Goal: Navigation & Orientation: Find specific page/section

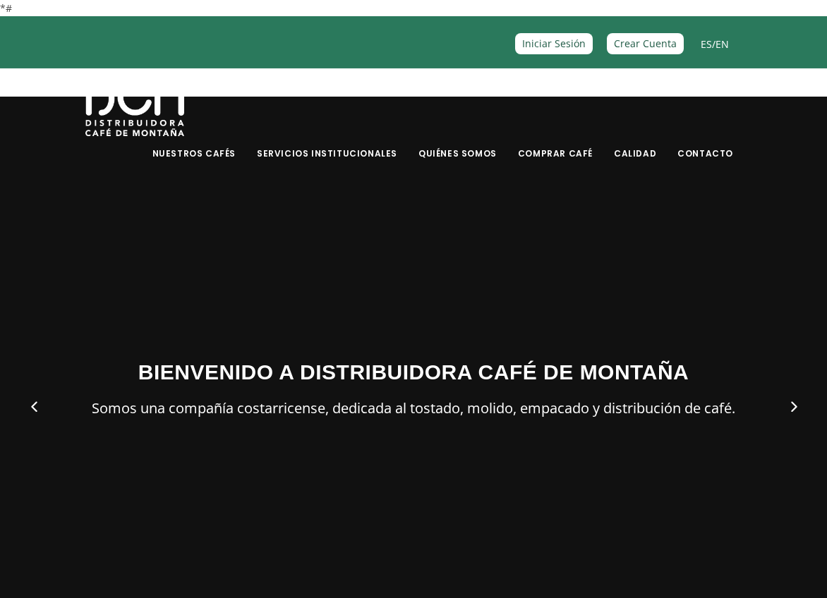
scroll to position [20, 0]
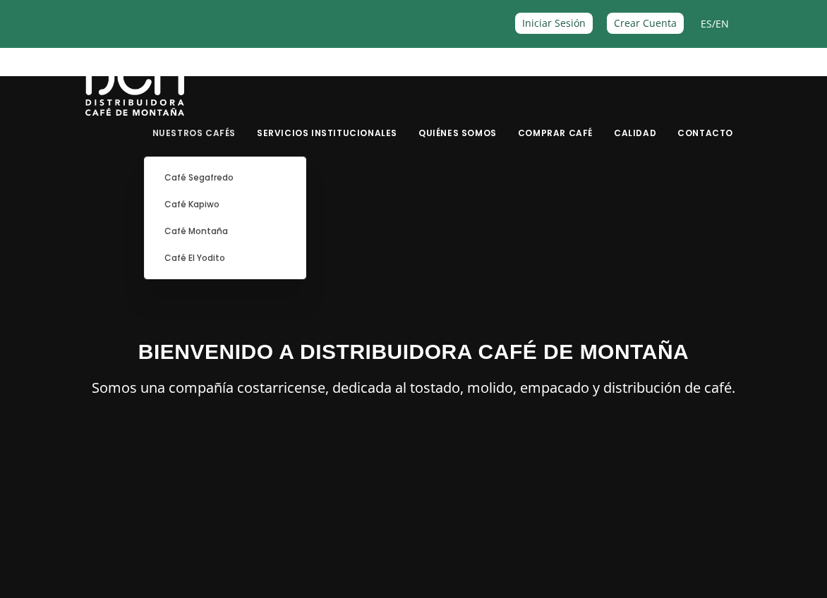
click at [244, 136] on link "Nuestros Cafés" at bounding box center [194, 122] width 100 height 33
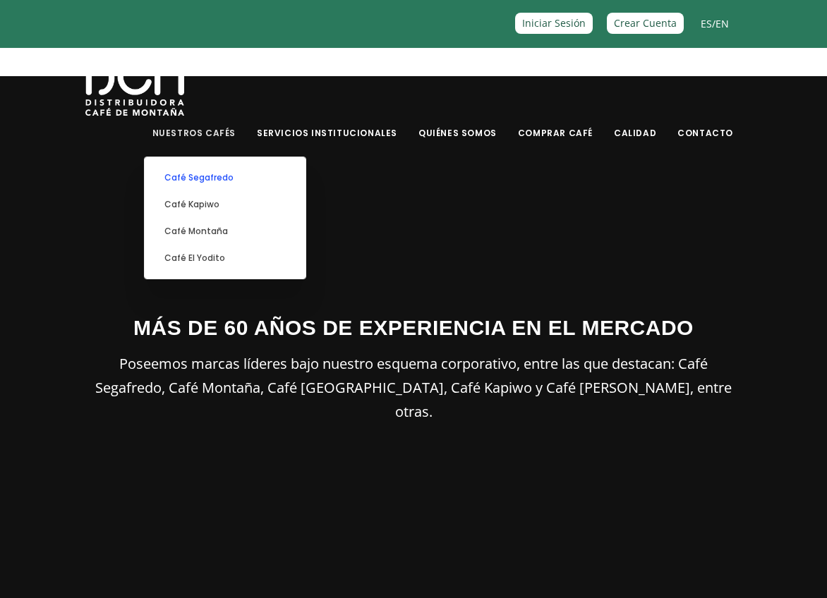
click at [252, 178] on link "Café Segafredo" at bounding box center [225, 177] width 147 height 27
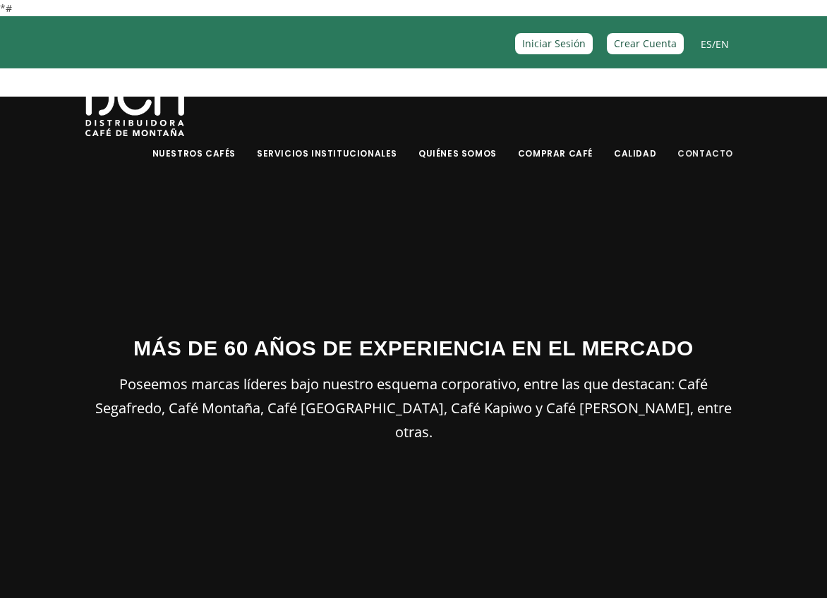
click at [683, 156] on link "Contacto" at bounding box center [705, 142] width 73 height 33
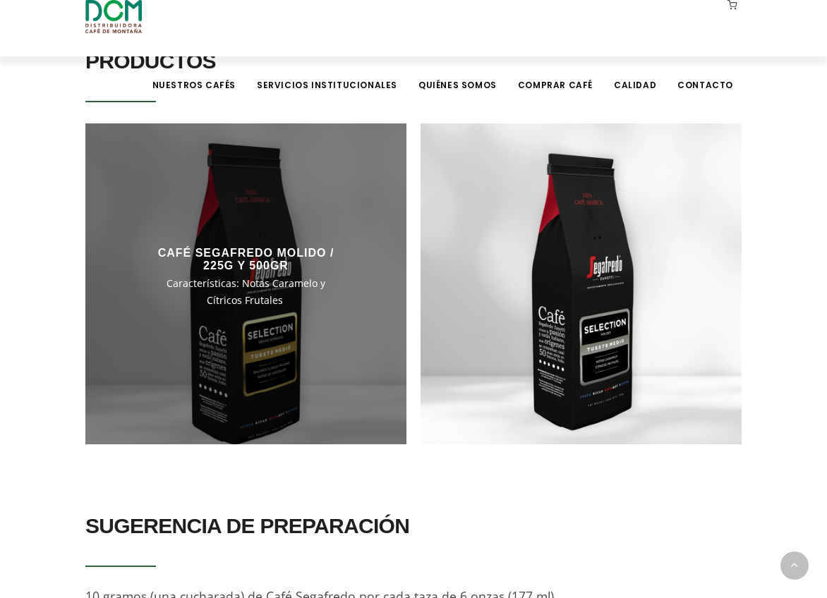
scroll to position [1497, 0]
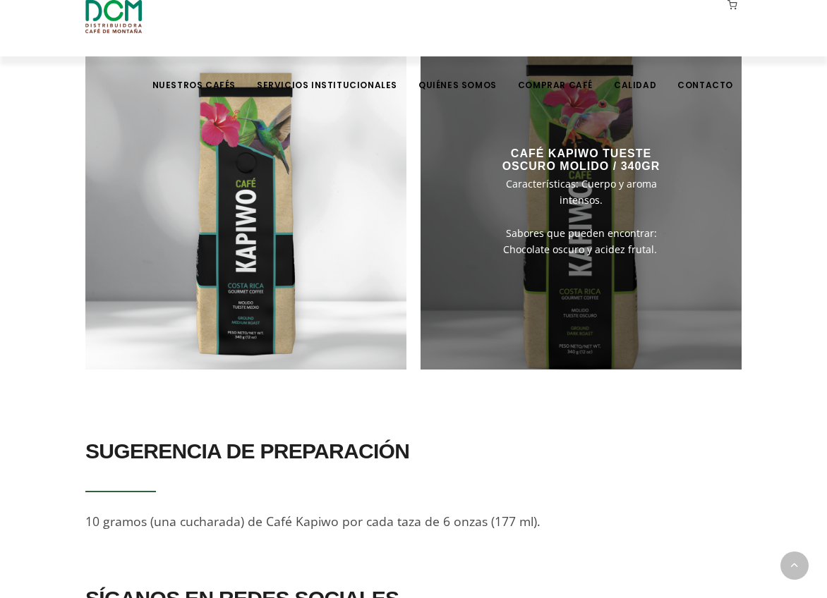
scroll to position [957, 0]
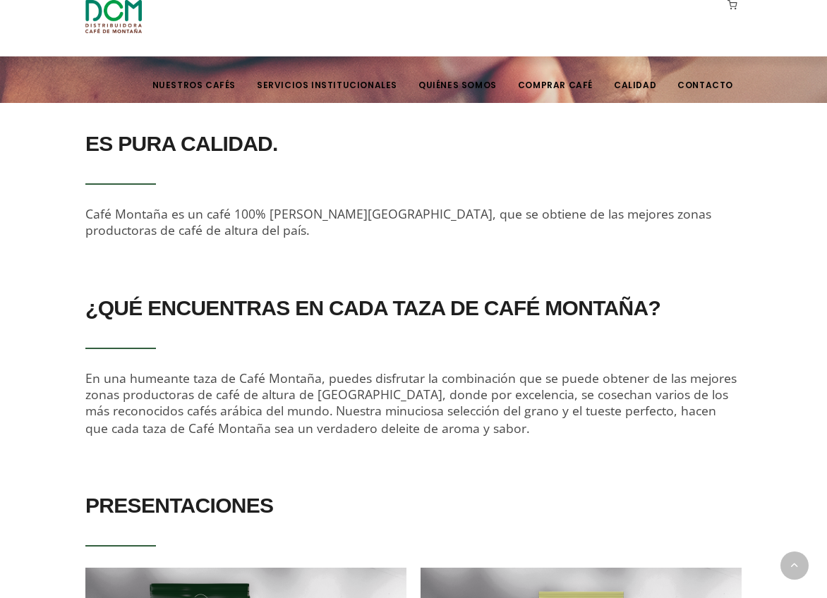
scroll to position [792, 0]
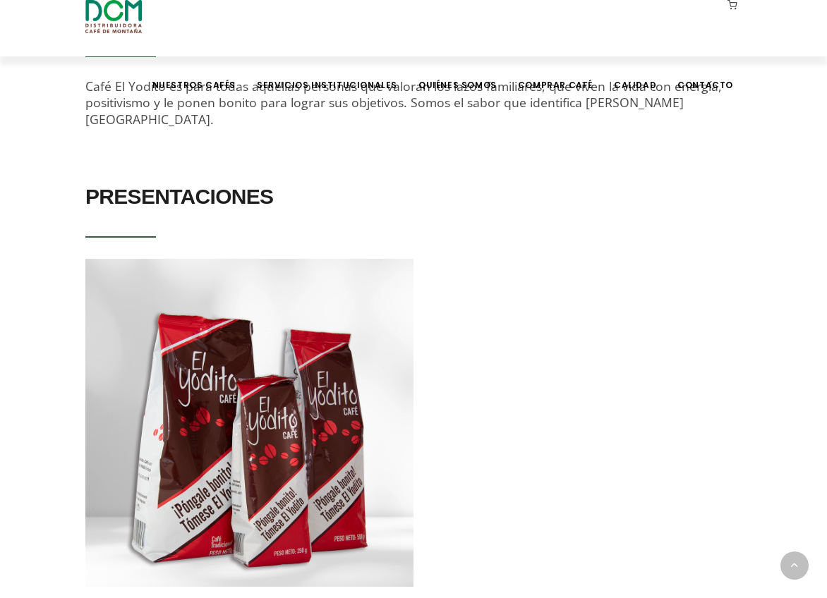
scroll to position [678, 0]
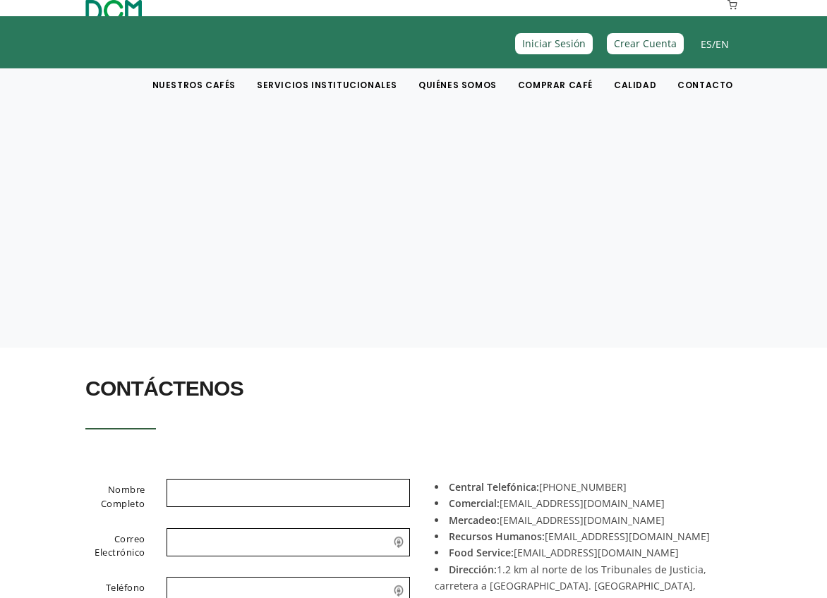
scroll to position [281, 0]
